Goal: Navigation & Orientation: Understand site structure

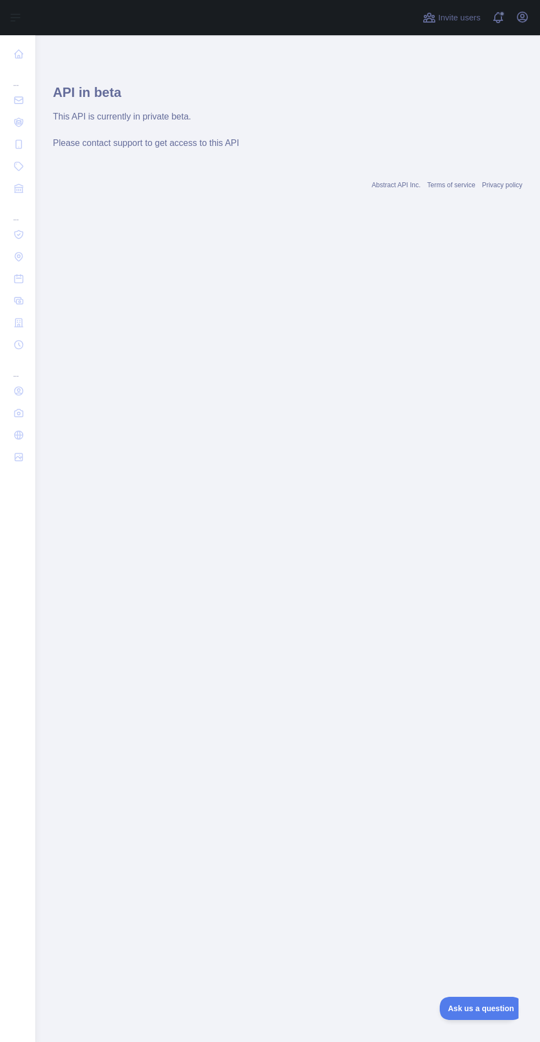
click at [28, 798] on div "... ... ..." at bounding box center [17, 516] width 35 height 1033
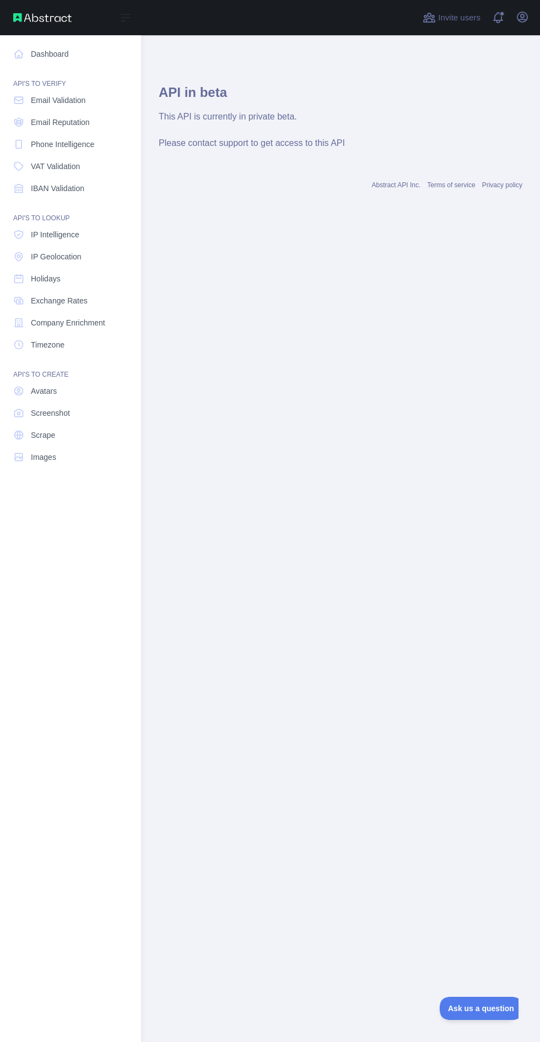
click at [58, 50] on link "Dashboard" at bounding box center [70, 54] width 123 height 20
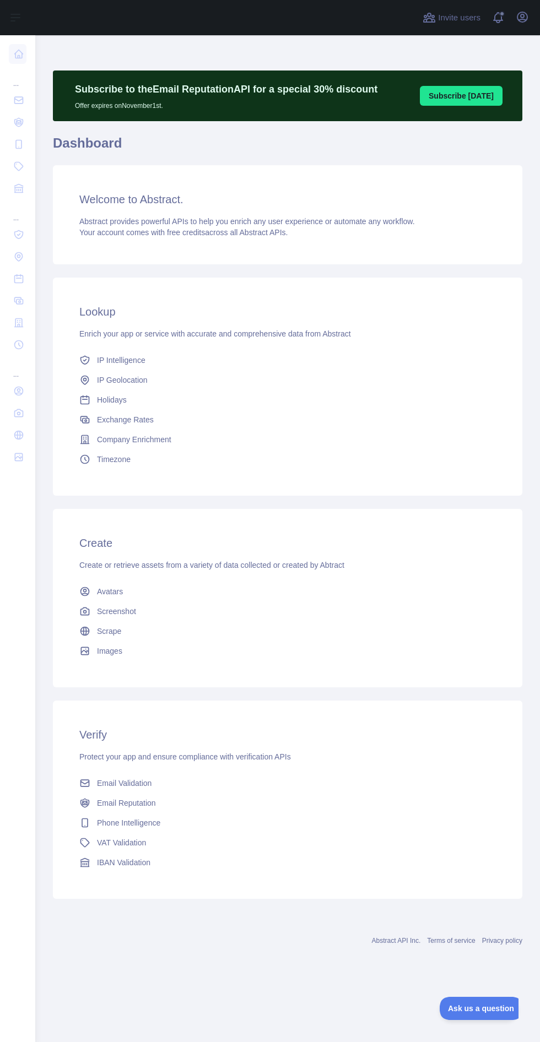
click at [35, 897] on div "... ... ..." at bounding box center [17, 516] width 35 height 1033
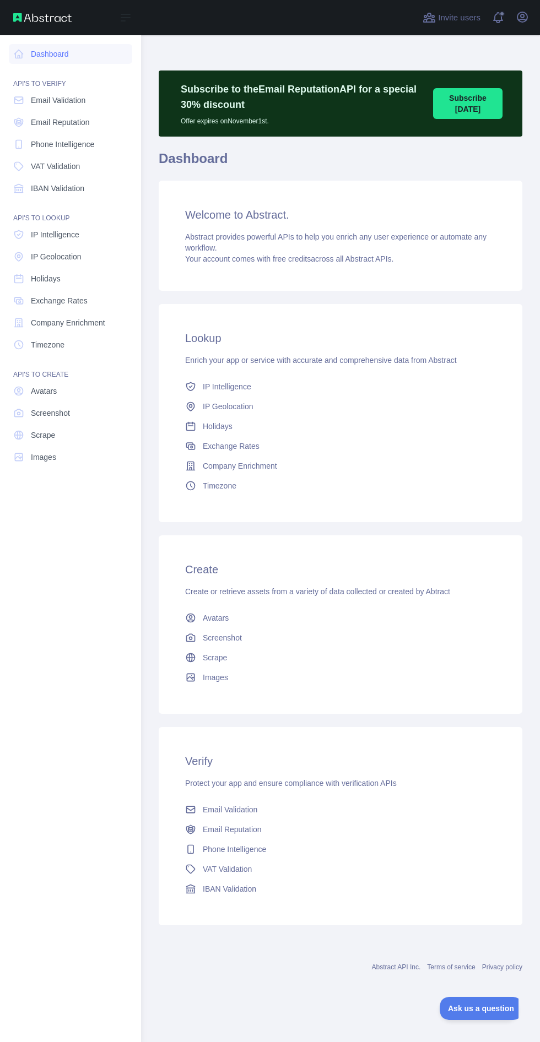
click at [79, 751] on nav "Dashboard API'S TO VERIFY Email Validation Email Reputation Phone Intelligence …" at bounding box center [70, 529] width 123 height 989
click at [77, 102] on span "Email Validation" at bounding box center [58, 100] width 55 height 11
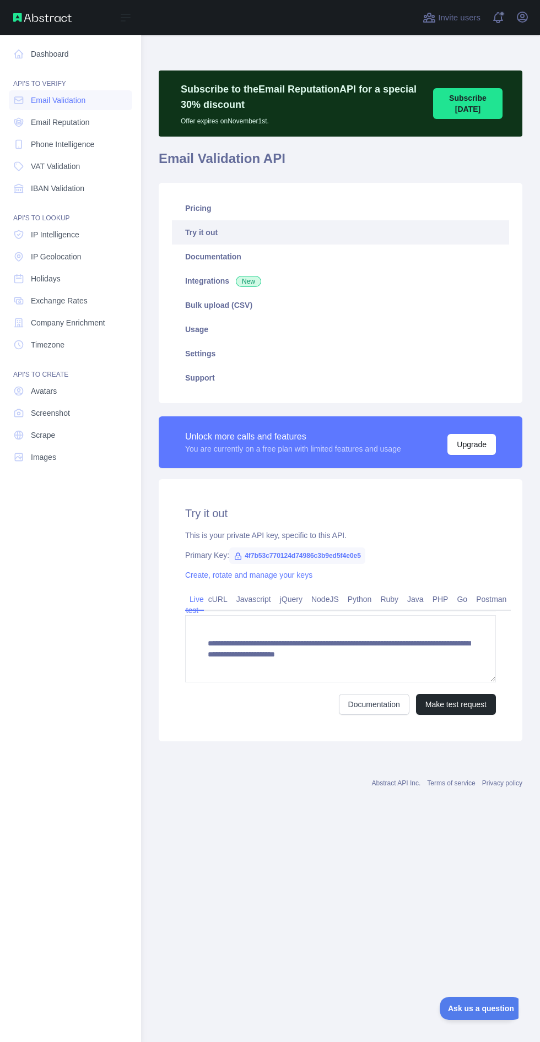
click at [77, 144] on span "Phone Intelligence" at bounding box center [62, 144] width 63 height 11
click at [57, 54] on link "Dashboard" at bounding box center [70, 54] width 123 height 20
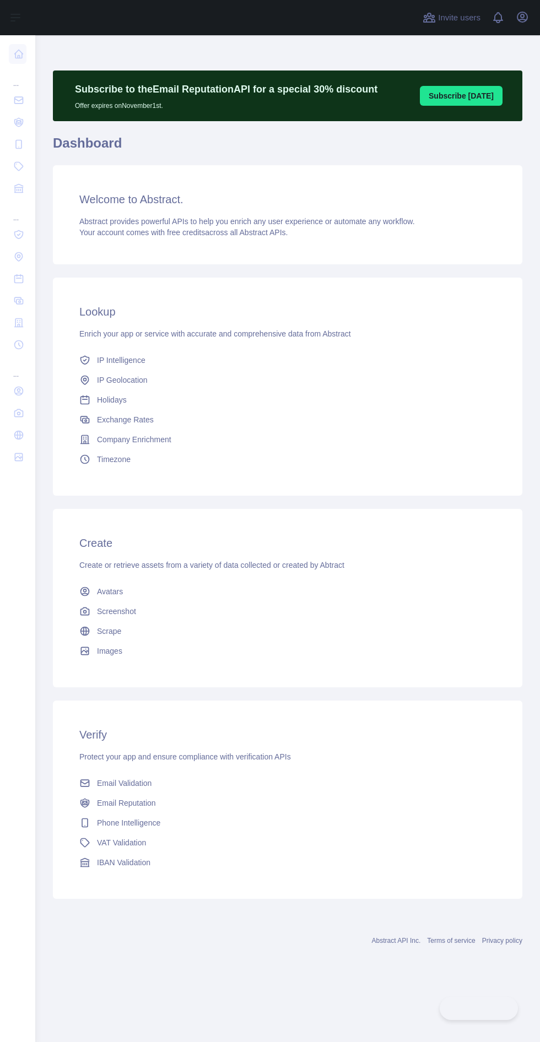
click at [30, 647] on div "... ... ..." at bounding box center [17, 516] width 35 height 1033
